Goal: Information Seeking & Learning: Check status

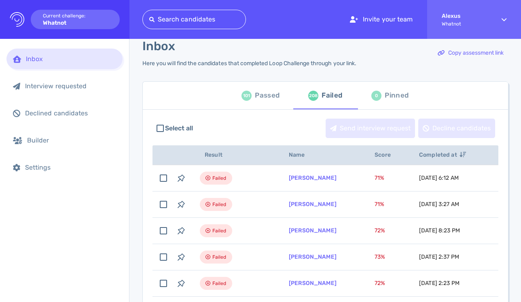
scroll to position [11, 0]
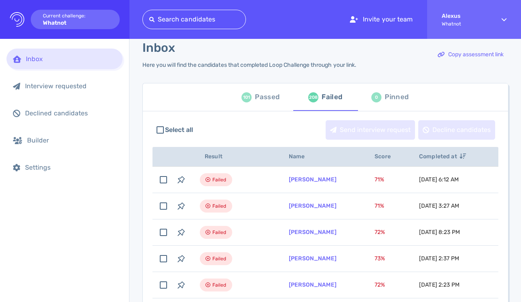
click at [264, 98] on div "Passed" at bounding box center [267, 97] width 25 height 12
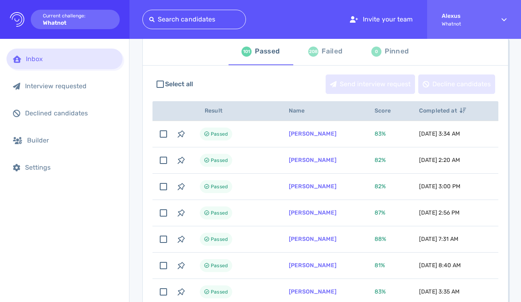
scroll to position [61, 0]
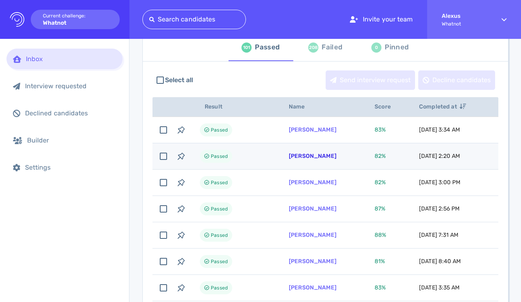
click at [298, 155] on link "[PERSON_NAME]" at bounding box center [313, 155] width 48 height 7
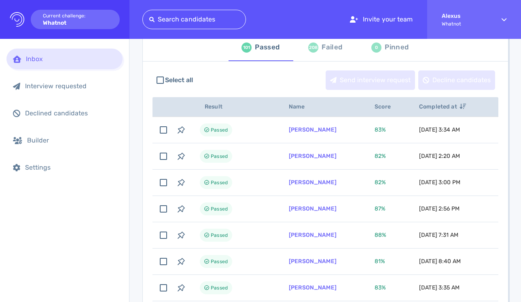
click at [317, 53] on div "208 Failed" at bounding box center [325, 47] width 34 height 23
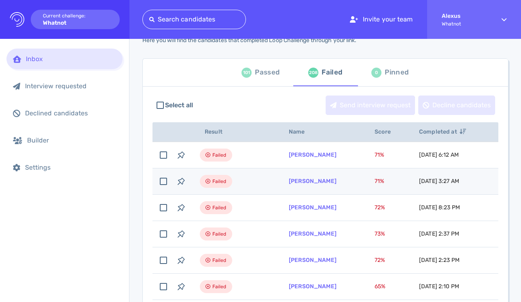
scroll to position [34, 0]
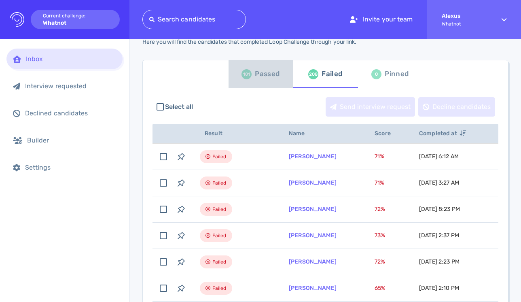
click at [264, 72] on div "Passed" at bounding box center [267, 74] width 25 height 12
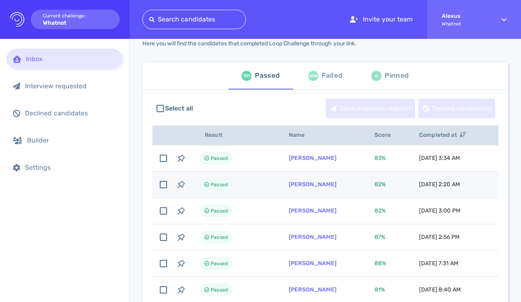
scroll to position [30, 0]
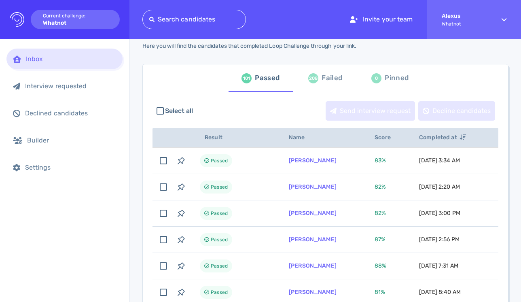
click at [315, 79] on div "208" at bounding box center [313, 78] width 10 height 10
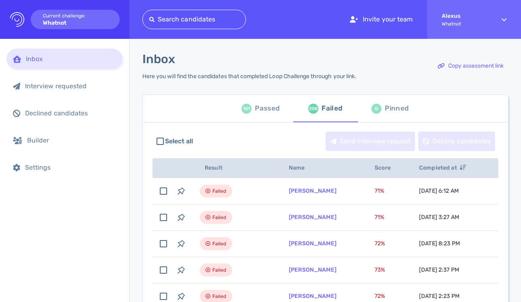
click at [252, 109] on div "101 Passed" at bounding box center [260, 108] width 38 height 23
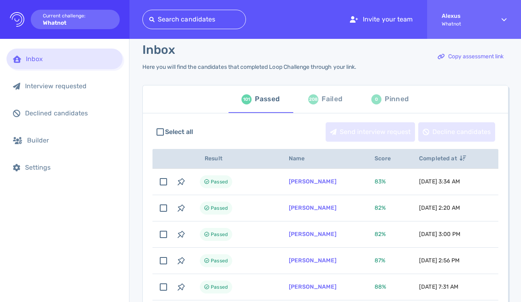
scroll to position [10, 0]
